Goal: Task Accomplishment & Management: Manage account settings

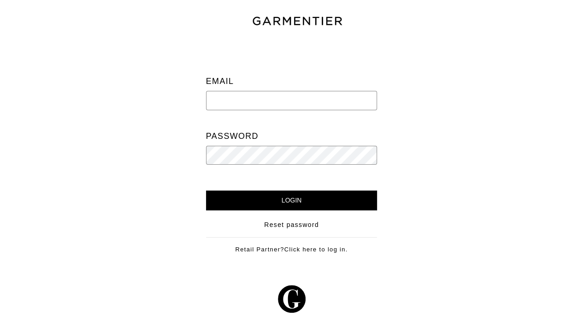
type input "[PERSON_NAME][EMAIL_ADDRESS][DOMAIN_NAME]"
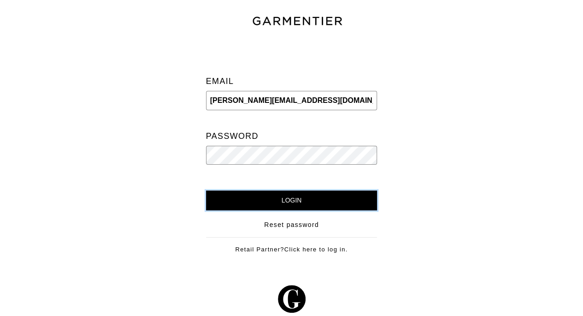
click at [299, 190] on input "Login" at bounding box center [291, 200] width 171 height 20
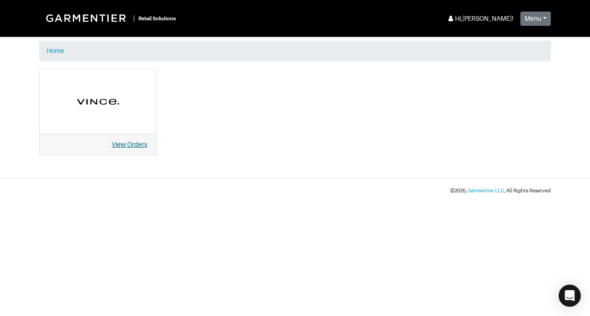
click at [127, 147] on link "View Orders" at bounding box center [128, 144] width 35 height 7
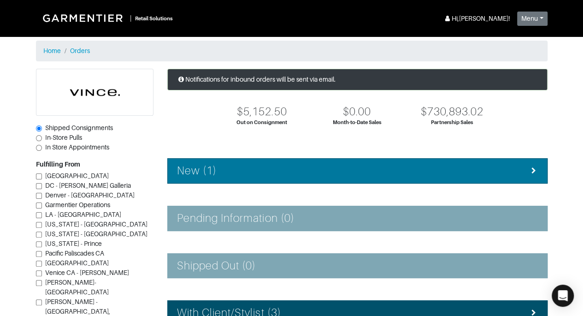
click at [328, 162] on li "New (1)" at bounding box center [357, 170] width 380 height 25
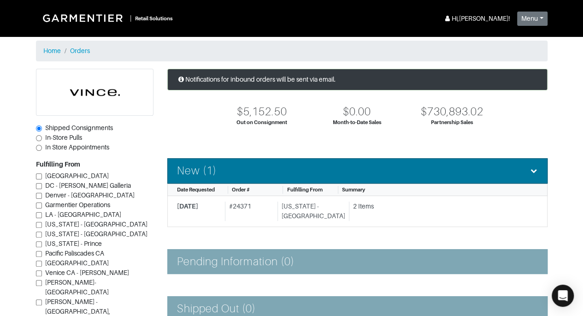
click at [329, 161] on li "New (1)" at bounding box center [357, 170] width 380 height 25
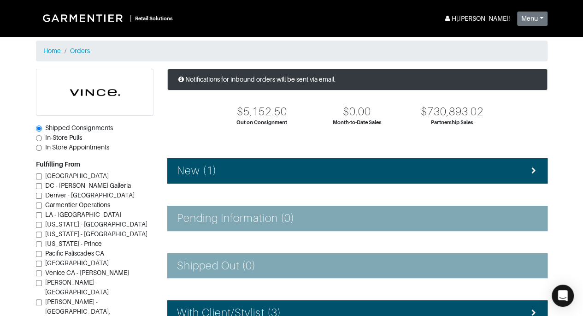
click at [556, 128] on section "| Retail Solutions Hi, Vince M ! Menu Home Logout Home Orders Shipped Consignme…" at bounding box center [291, 268] width 583 height 536
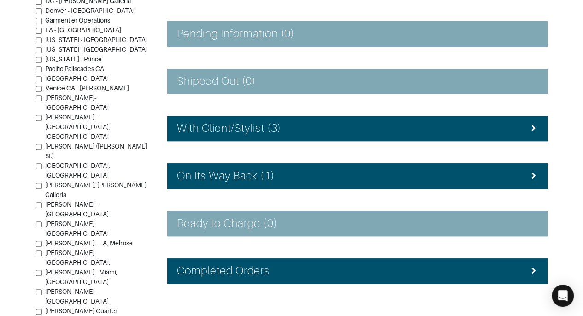
scroll to position [203, 0]
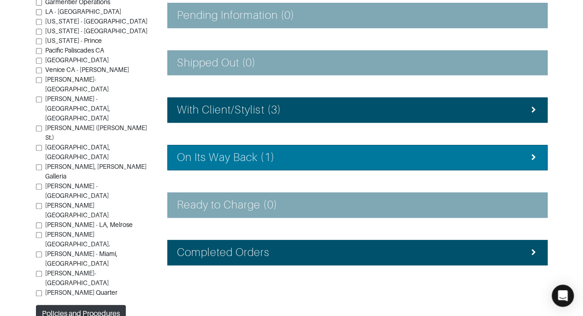
click at [519, 160] on div "On Its Way Back (1)" at bounding box center [357, 157] width 361 height 13
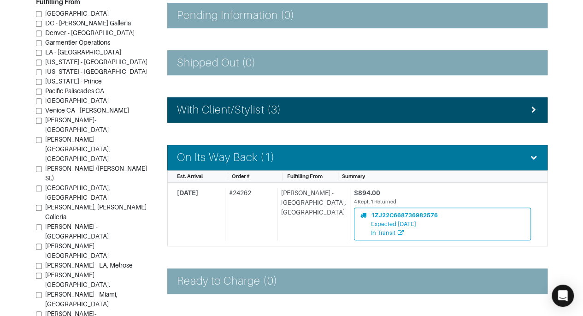
click at [509, 153] on div "On Its Way Back (1)" at bounding box center [357, 157] width 361 height 13
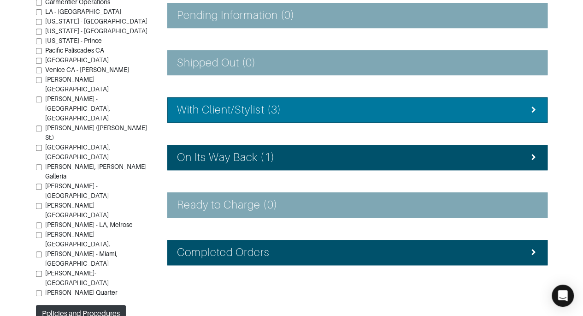
click at [516, 111] on div "With Client/Stylist (3)" at bounding box center [357, 109] width 361 height 13
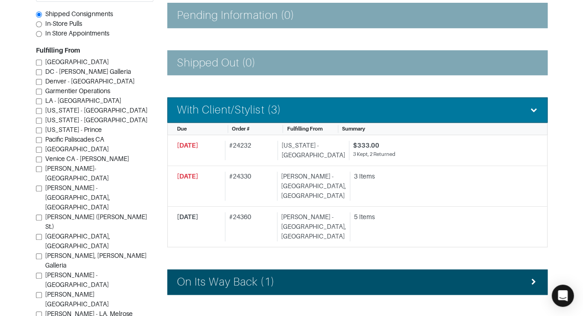
click at [516, 111] on div "With Client/Stylist (3)" at bounding box center [357, 109] width 361 height 13
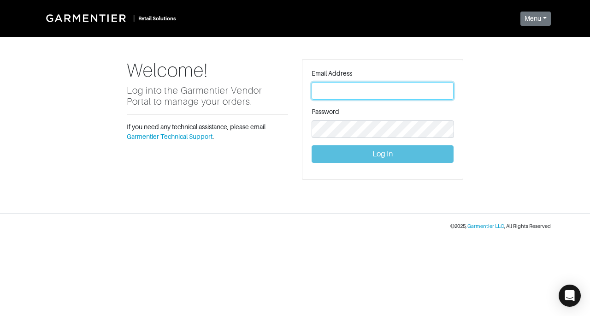
type input "[PERSON_NAME][EMAIL_ADDRESS][DOMAIN_NAME]"
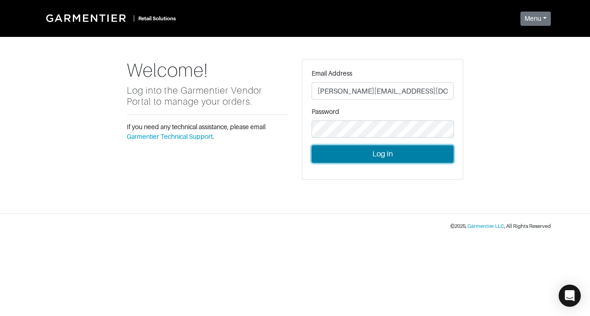
click at [385, 156] on button "Log In" at bounding box center [382, 154] width 142 height 18
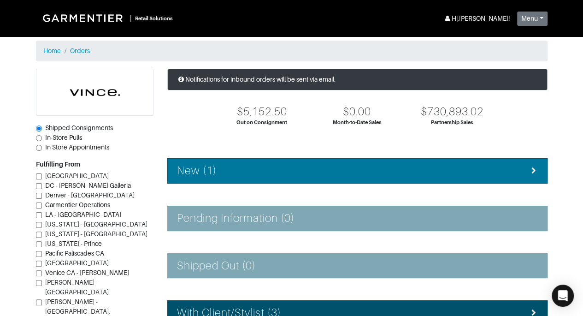
click at [356, 173] on div "New (1)" at bounding box center [357, 170] width 361 height 13
